Goal: Task Accomplishment & Management: Complete application form

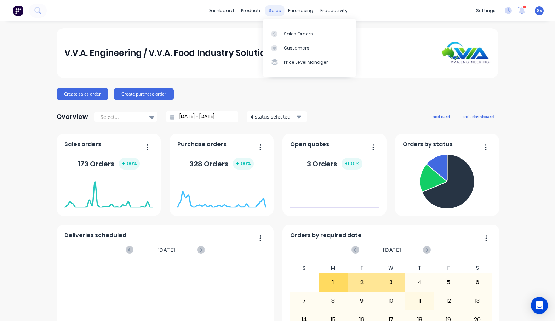
click at [272, 10] on div "sales" at bounding box center [274, 10] width 19 height 11
click at [294, 33] on div "Sales Orders" at bounding box center [298, 34] width 29 height 6
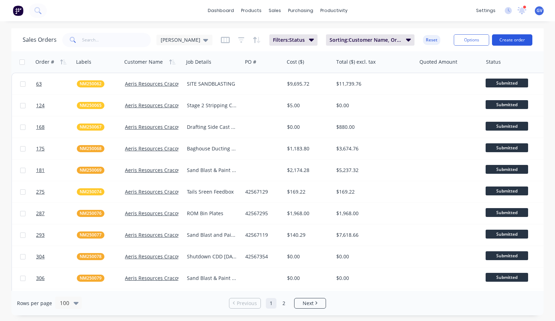
click at [518, 39] on button "Create order" at bounding box center [512, 39] width 40 height 11
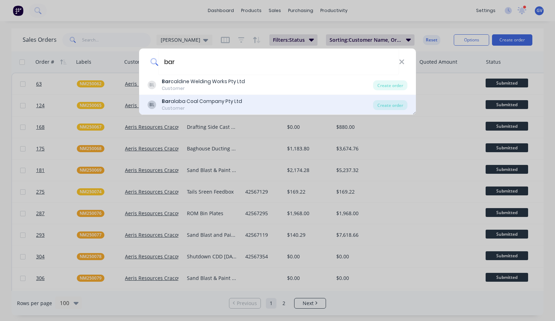
type input "bar"
click at [182, 103] on div "Bar alaba Coal Company Pty Ltd" at bounding box center [202, 101] width 80 height 7
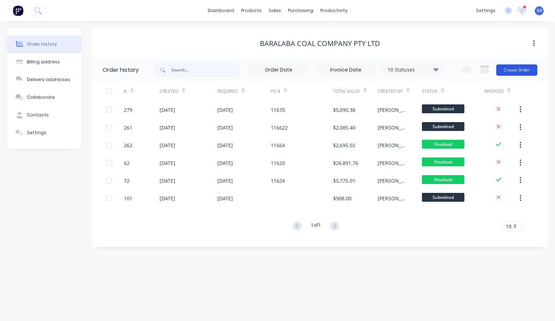
click at [514, 68] on button "Create Order" at bounding box center [516, 69] width 41 height 11
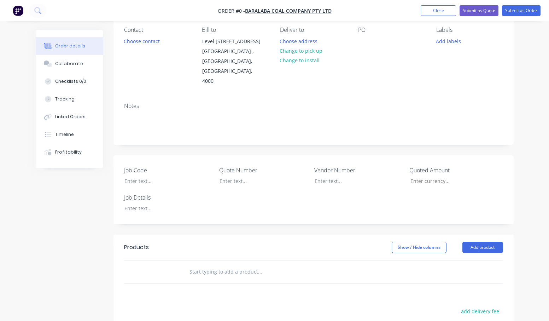
scroll to position [71, 0]
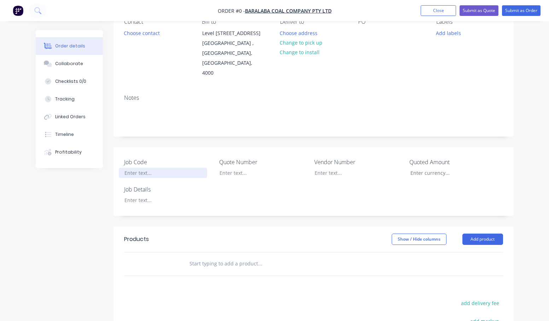
click at [142, 168] on div at bounding box center [163, 173] width 88 height 10
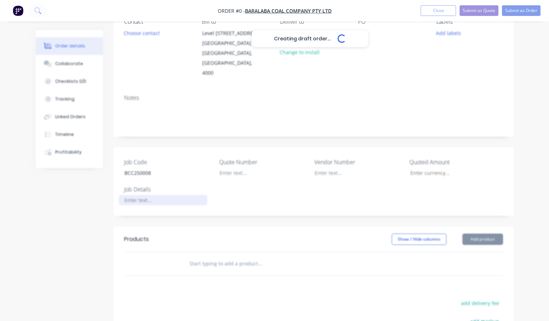
click at [138, 180] on div "Creating draft order... Loading... Order details Collaborate Checklists 0/0 Tra…" at bounding box center [275, 207] width 492 height 497
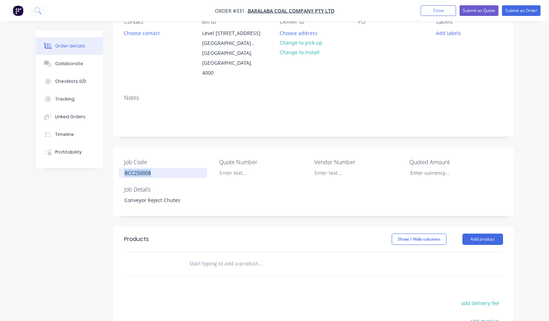
drag, startPoint x: 154, startPoint y: 154, endPoint x: 113, endPoint y: 153, distance: 41.1
click at [113, 153] on div "Order details Collaborate Checklists 0/0 Tracking Linked Orders Timeline Profit…" at bounding box center [275, 207] width 492 height 497
copy div "BCC250008"
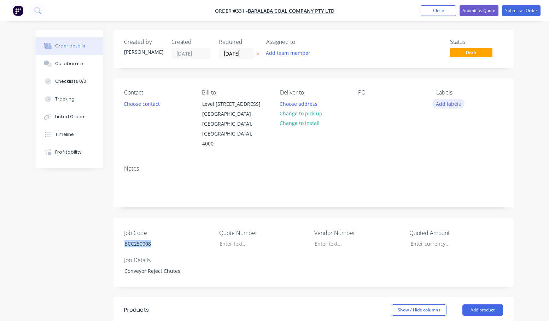
click at [449, 104] on button "Add labels" at bounding box center [449, 104] width 33 height 10
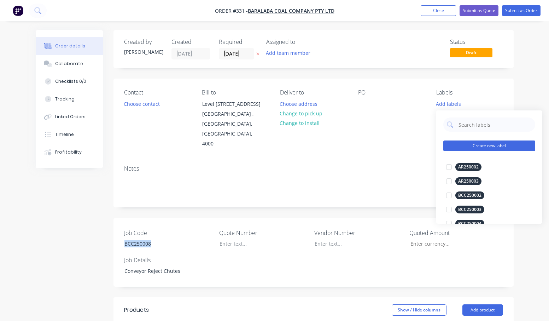
click at [467, 143] on button "Create new label" at bounding box center [490, 145] width 92 height 11
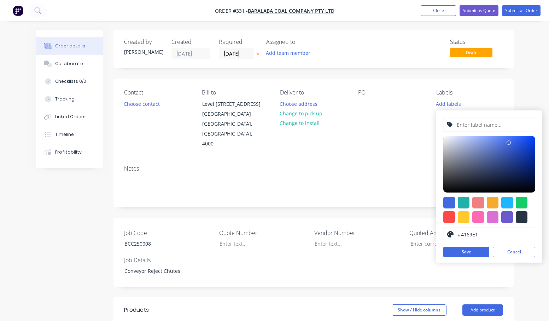
click at [469, 125] on input "text" at bounding box center [493, 124] width 75 height 13
paste input "BCC250008"
type input "BCC250008"
click at [520, 218] on div at bounding box center [522, 217] width 12 height 12
type input "#273444"
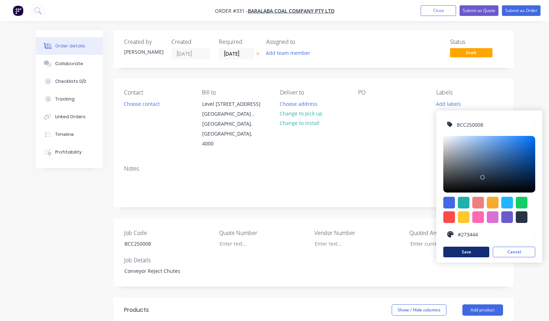
click at [478, 255] on button "Save" at bounding box center [467, 252] width 46 height 11
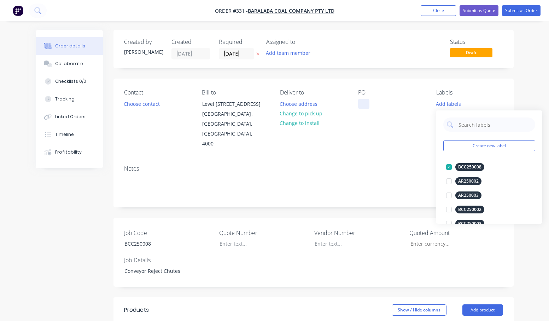
click at [364, 102] on div at bounding box center [363, 104] width 11 height 10
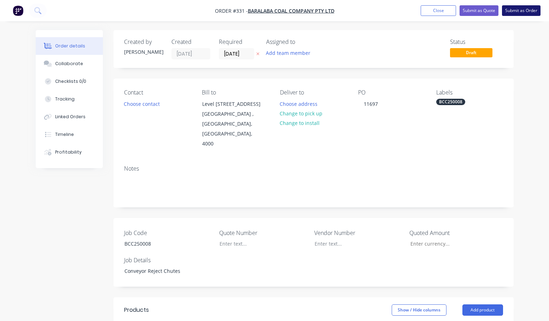
click at [521, 9] on button "Submit as Order" at bounding box center [521, 10] width 39 height 11
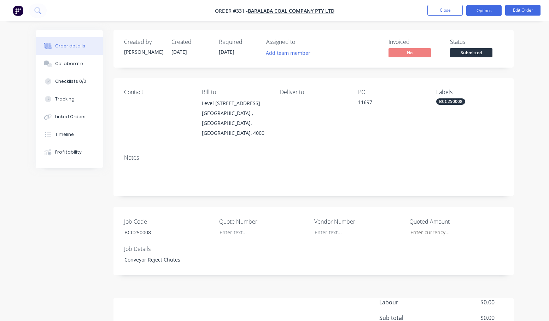
click at [483, 11] on button "Options" at bounding box center [484, 10] width 35 height 11
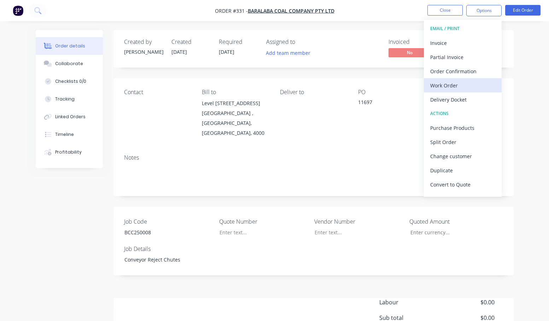
click at [444, 87] on div "Work Order" at bounding box center [463, 85] width 65 height 10
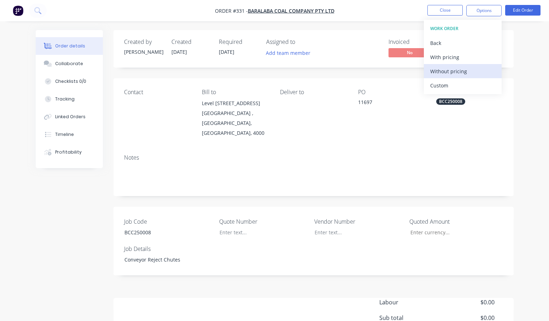
click at [446, 71] on div "Without pricing" at bounding box center [463, 71] width 65 height 10
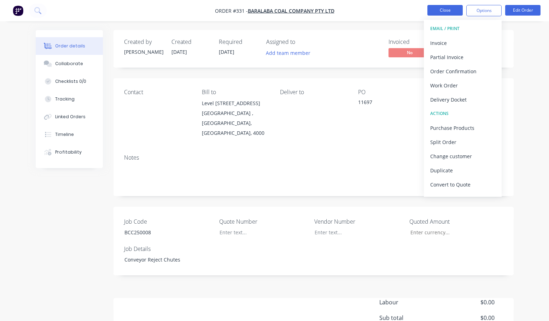
click at [443, 12] on button "Close" at bounding box center [445, 10] width 35 height 11
